Goal: Check status: Check status

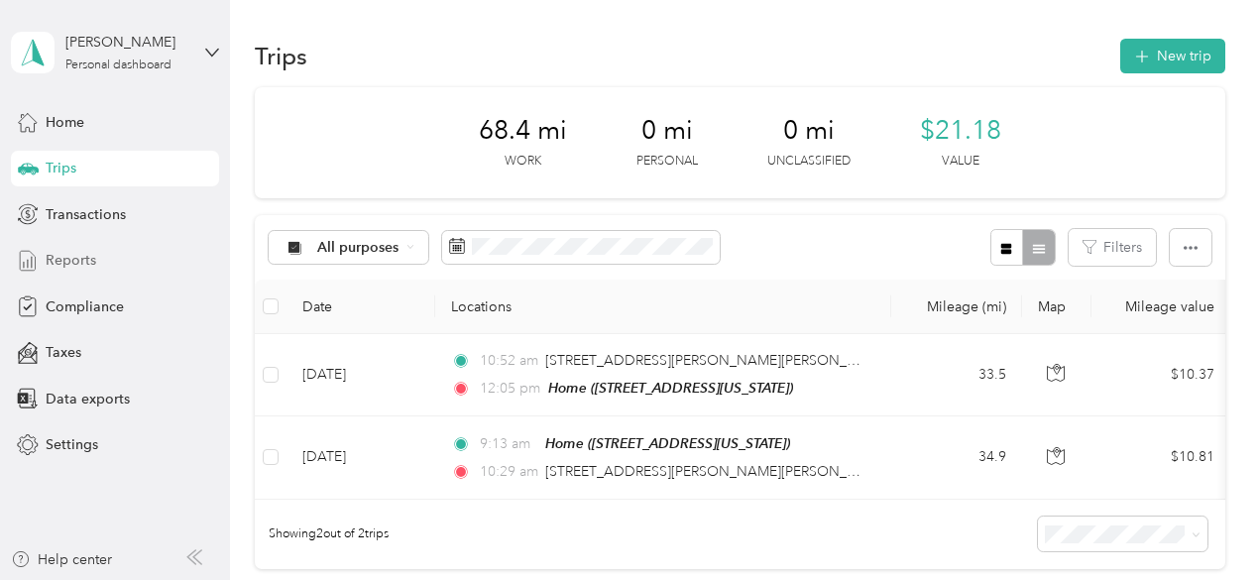
click at [107, 256] on div "Reports" at bounding box center [115, 261] width 208 height 36
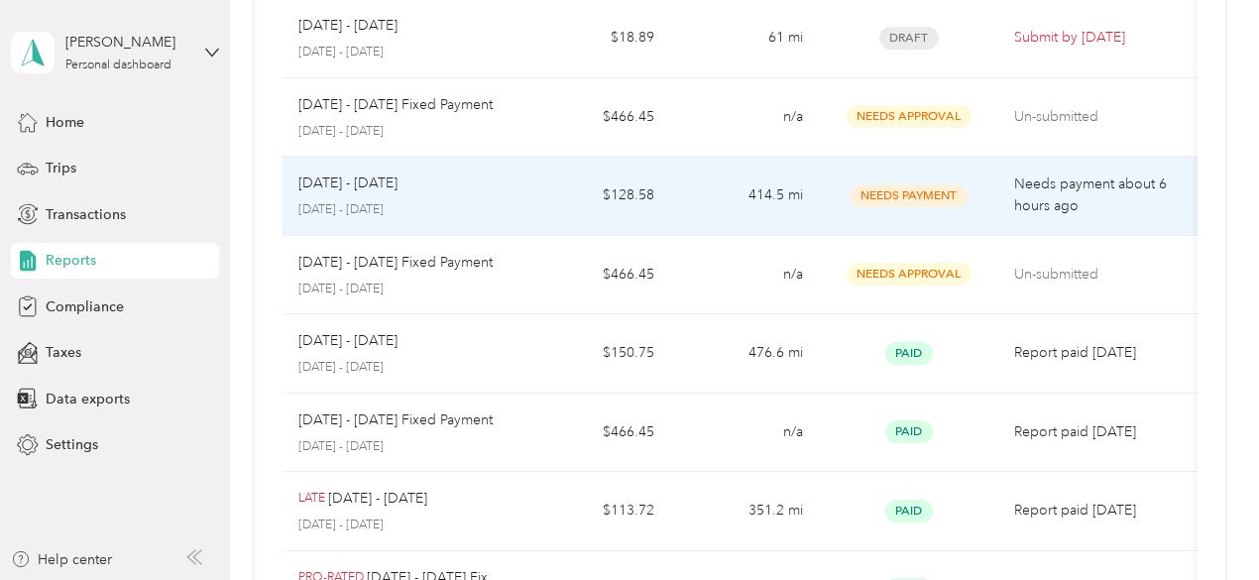
scroll to position [213, 0]
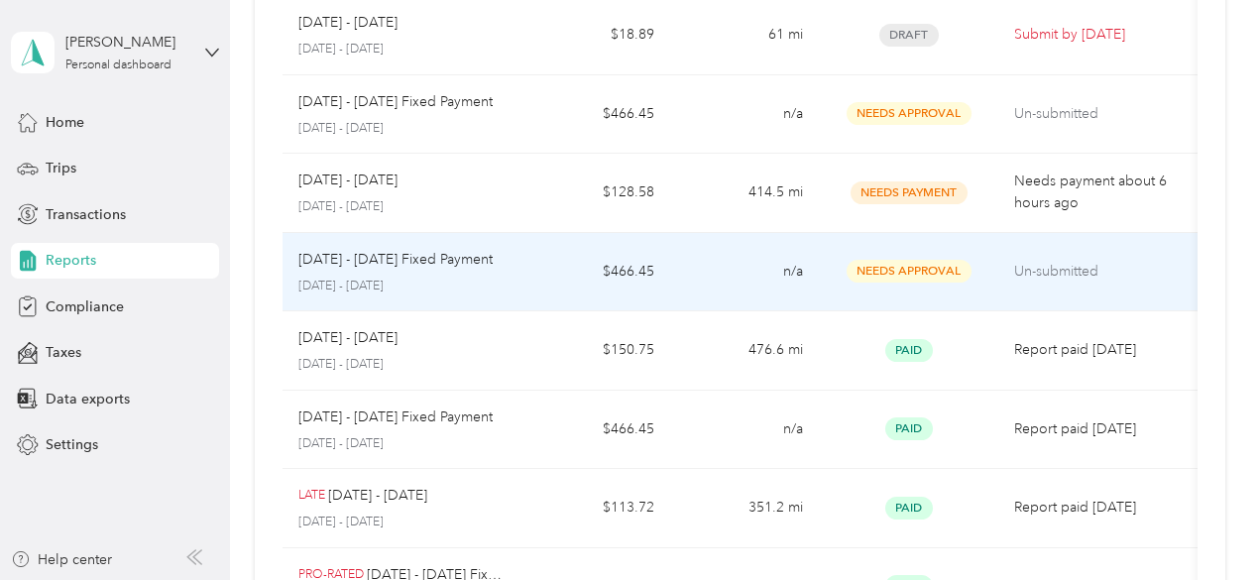
click at [476, 281] on p "[DATE] - [DATE]" at bounding box center [401, 287] width 207 height 18
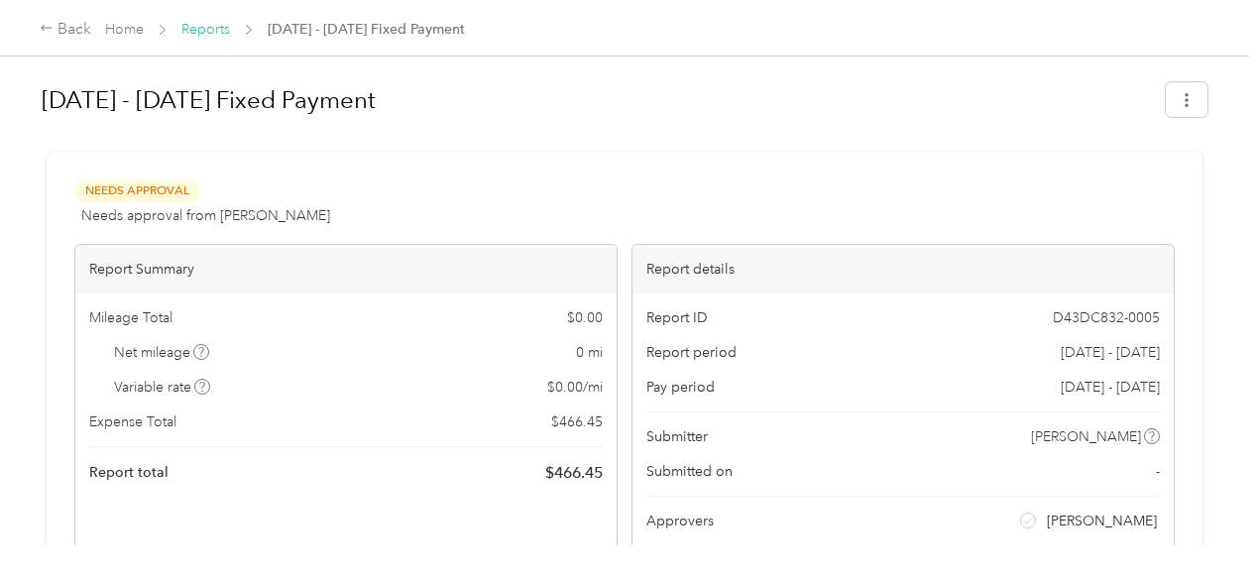
click at [223, 31] on link "Reports" at bounding box center [205, 29] width 49 height 17
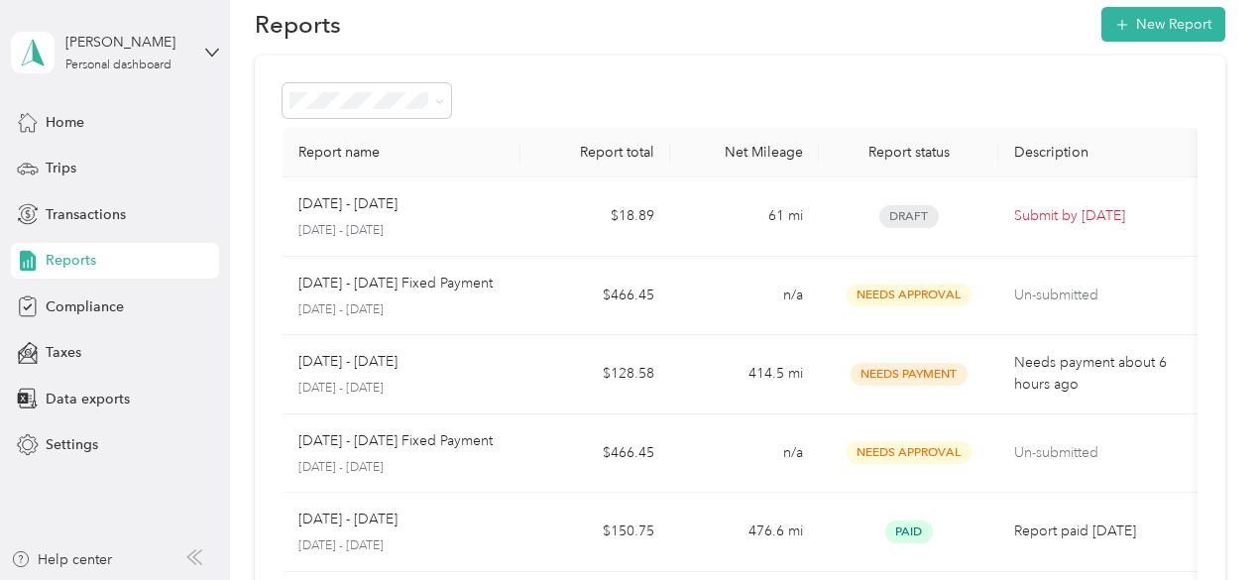
scroll to position [20, 0]
